Goal: Task Accomplishment & Management: Manage account settings

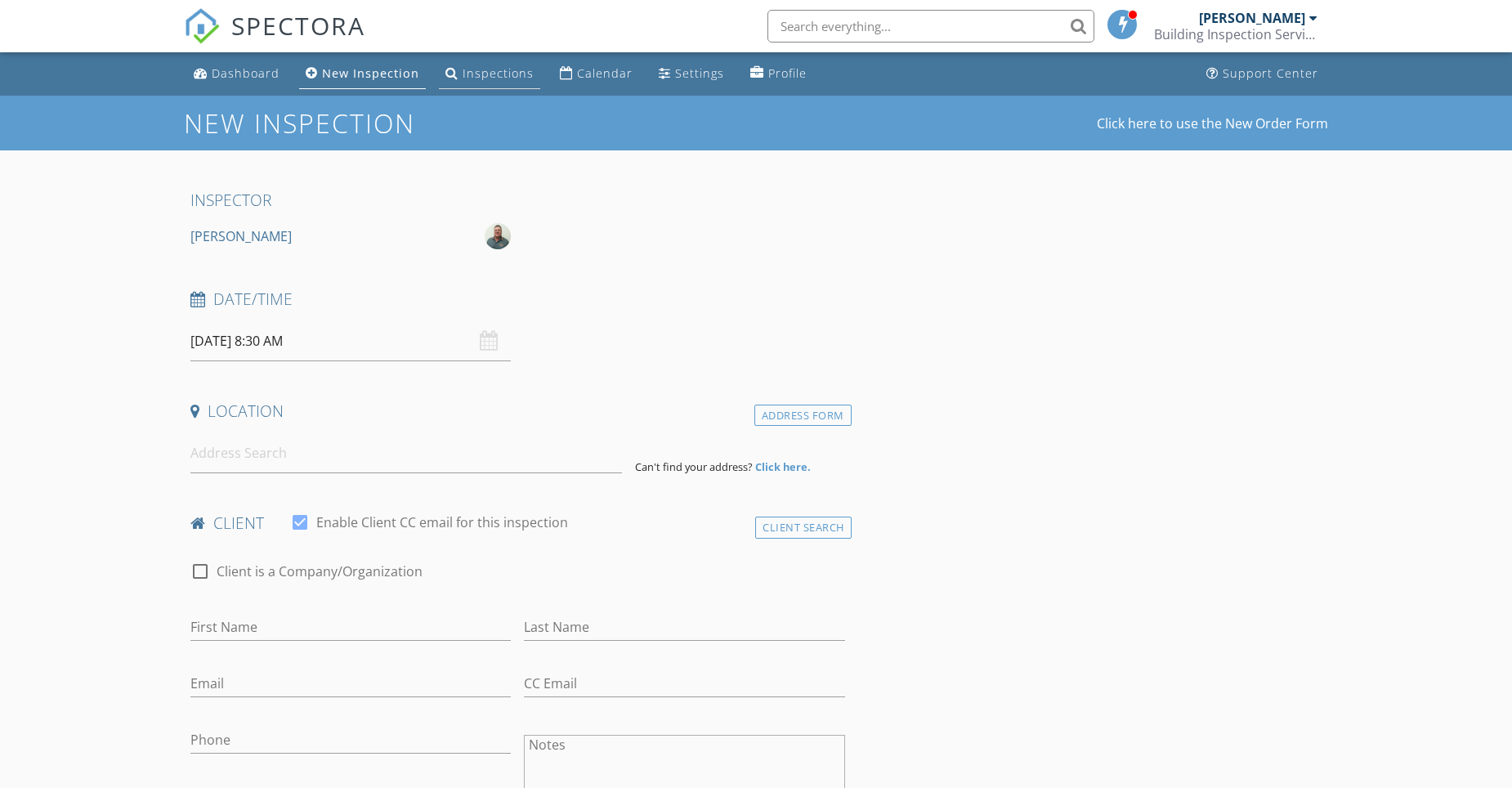
click at [507, 71] on div "Inspections" at bounding box center [498, 73] width 71 height 15
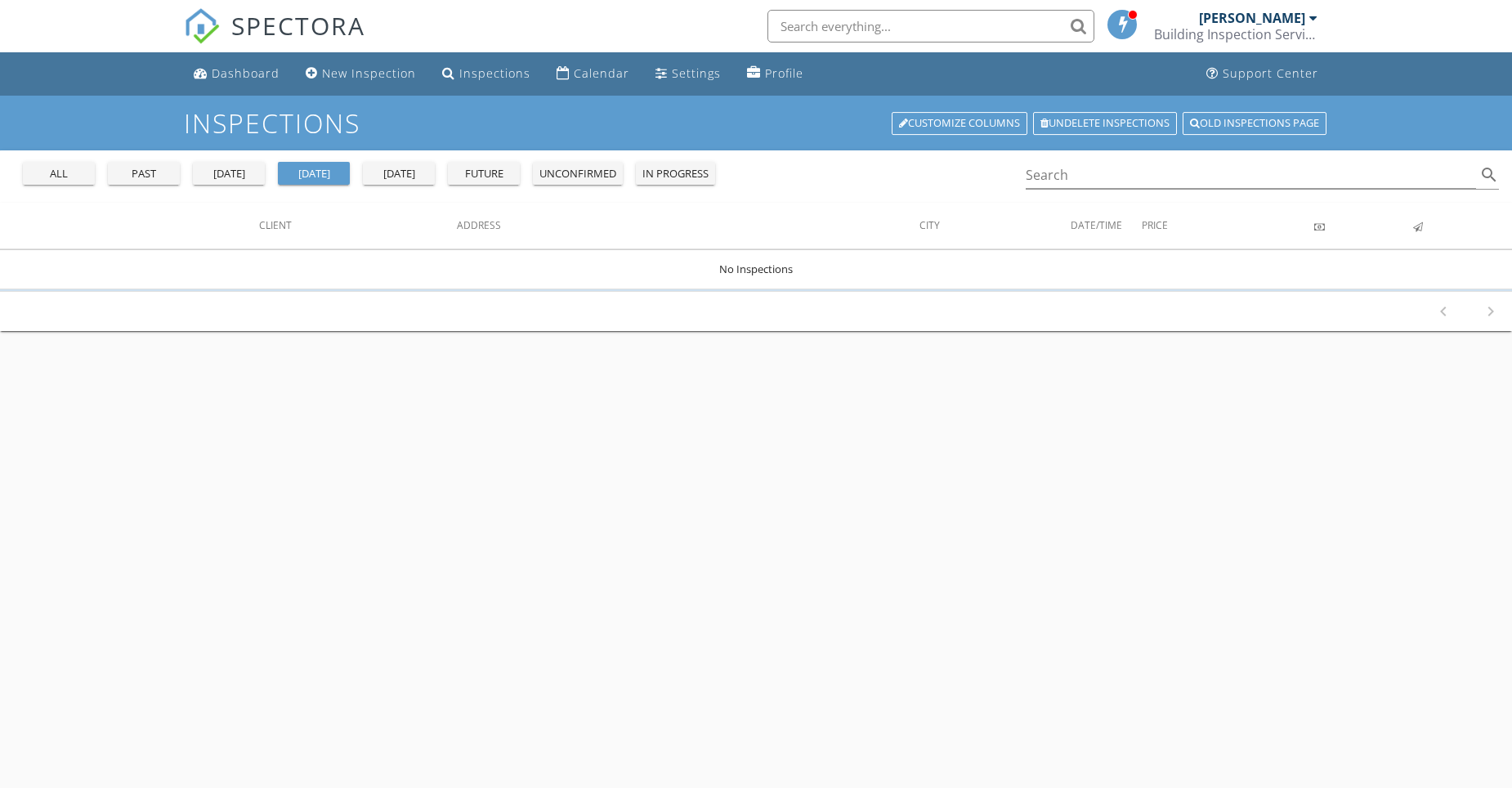
click at [231, 175] on div "yesterday" at bounding box center [229, 173] width 58 height 16
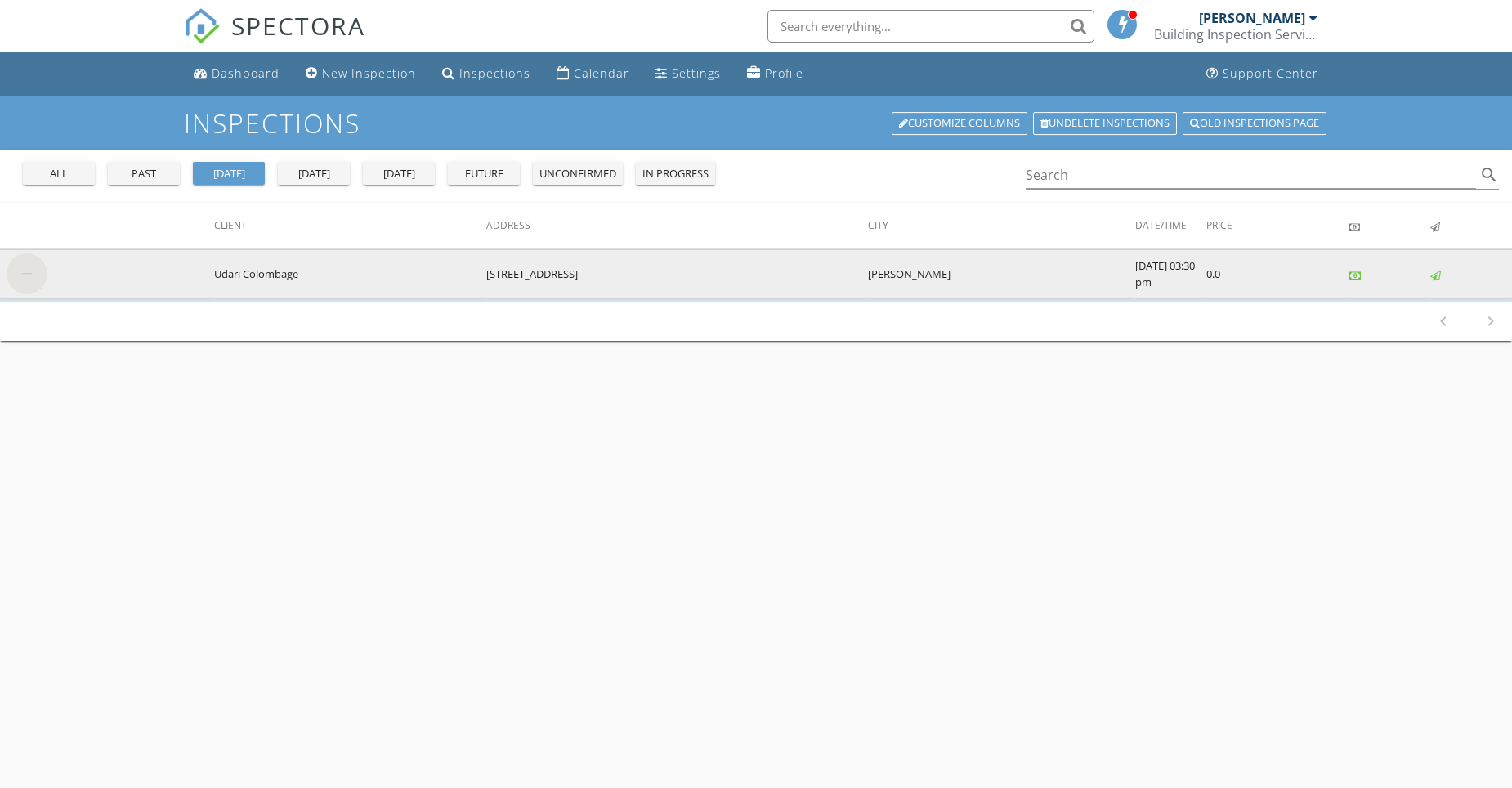
click at [29, 274] on img at bounding box center [26, 273] width 41 height 41
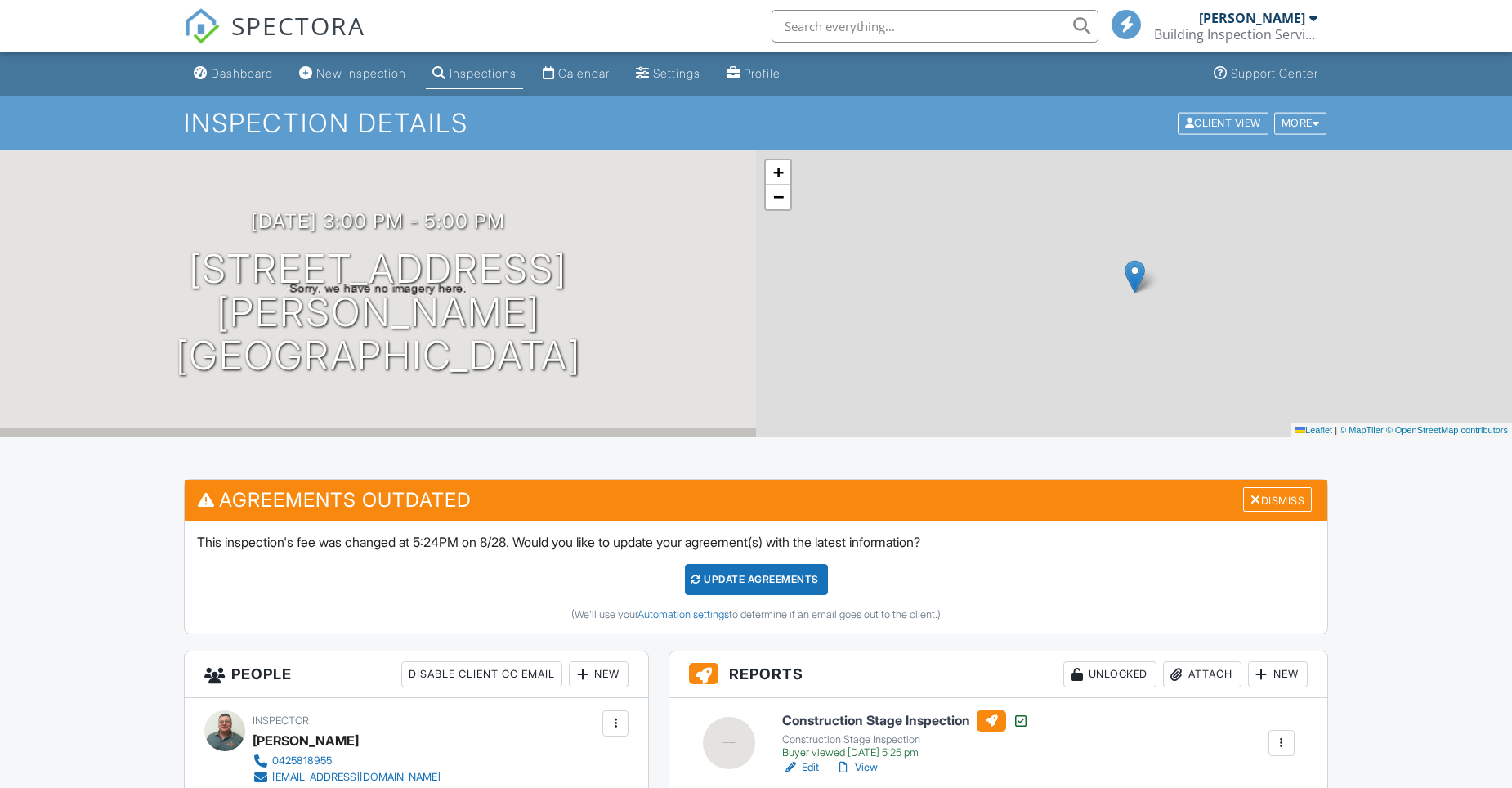
click at [813, 760] on link "Edit" at bounding box center [800, 767] width 37 height 16
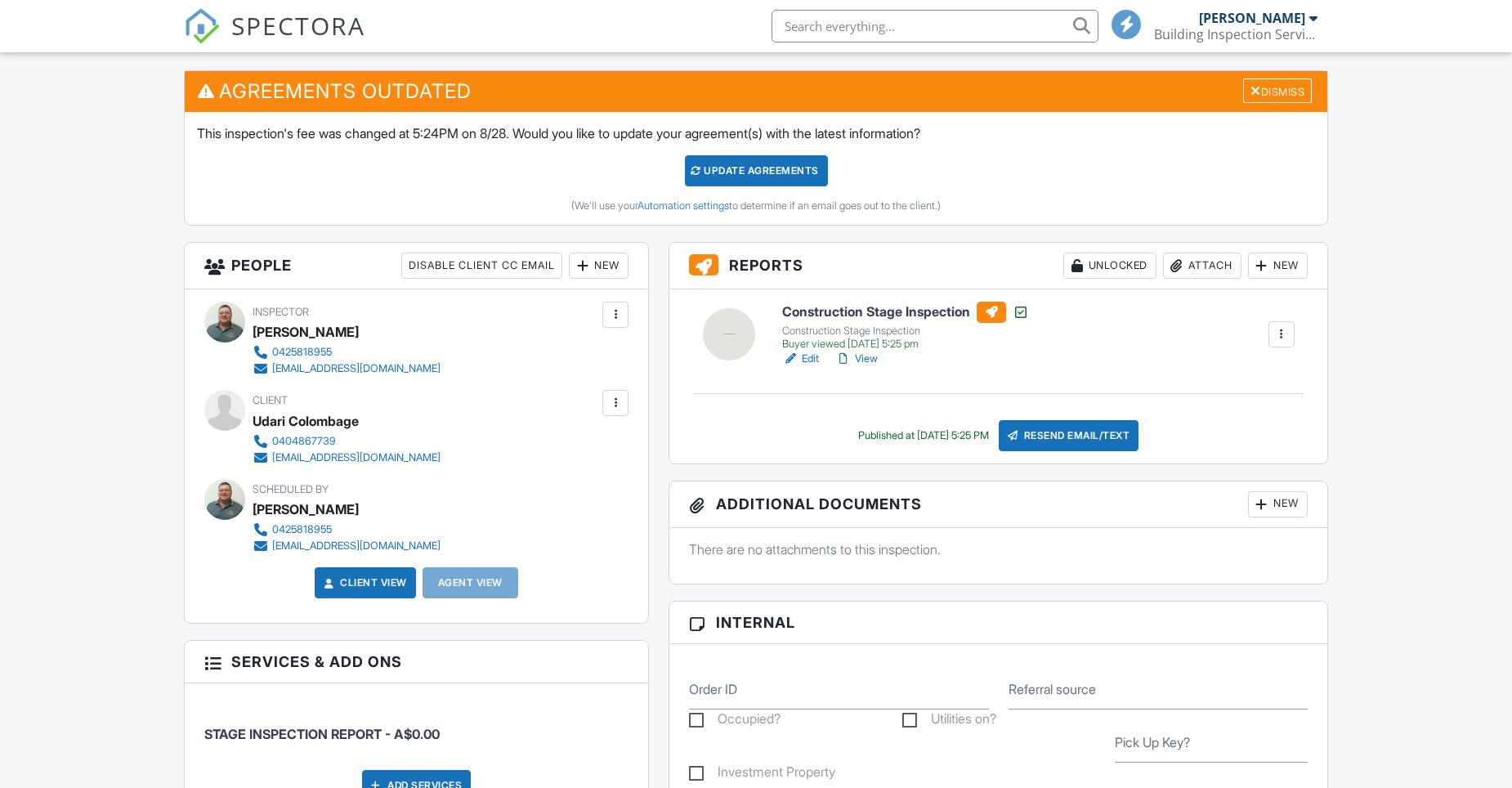
scroll to position [409, 0]
